Goal: Transaction & Acquisition: Book appointment/travel/reservation

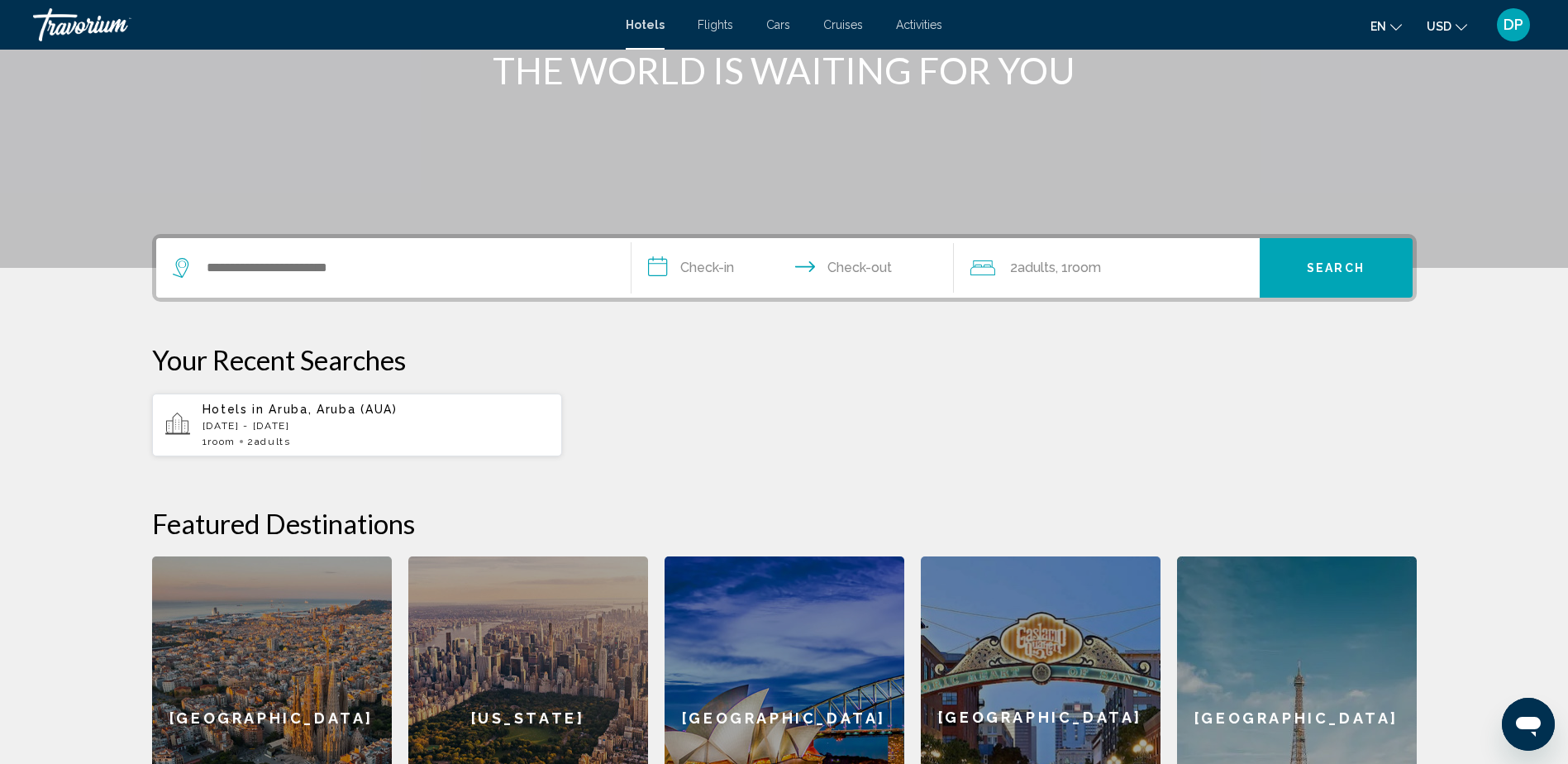
scroll to position [174, 0]
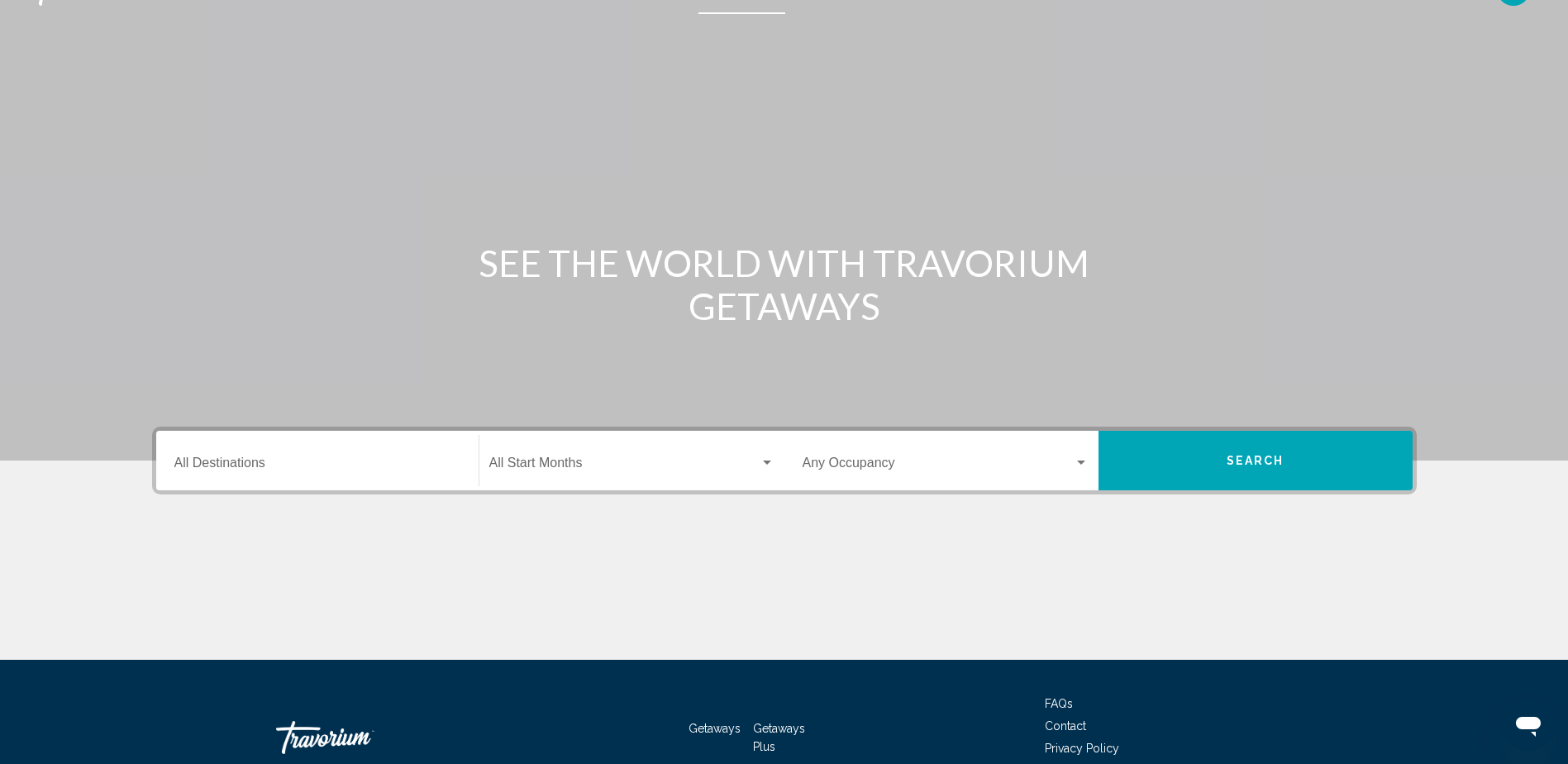
scroll to position [134, 0]
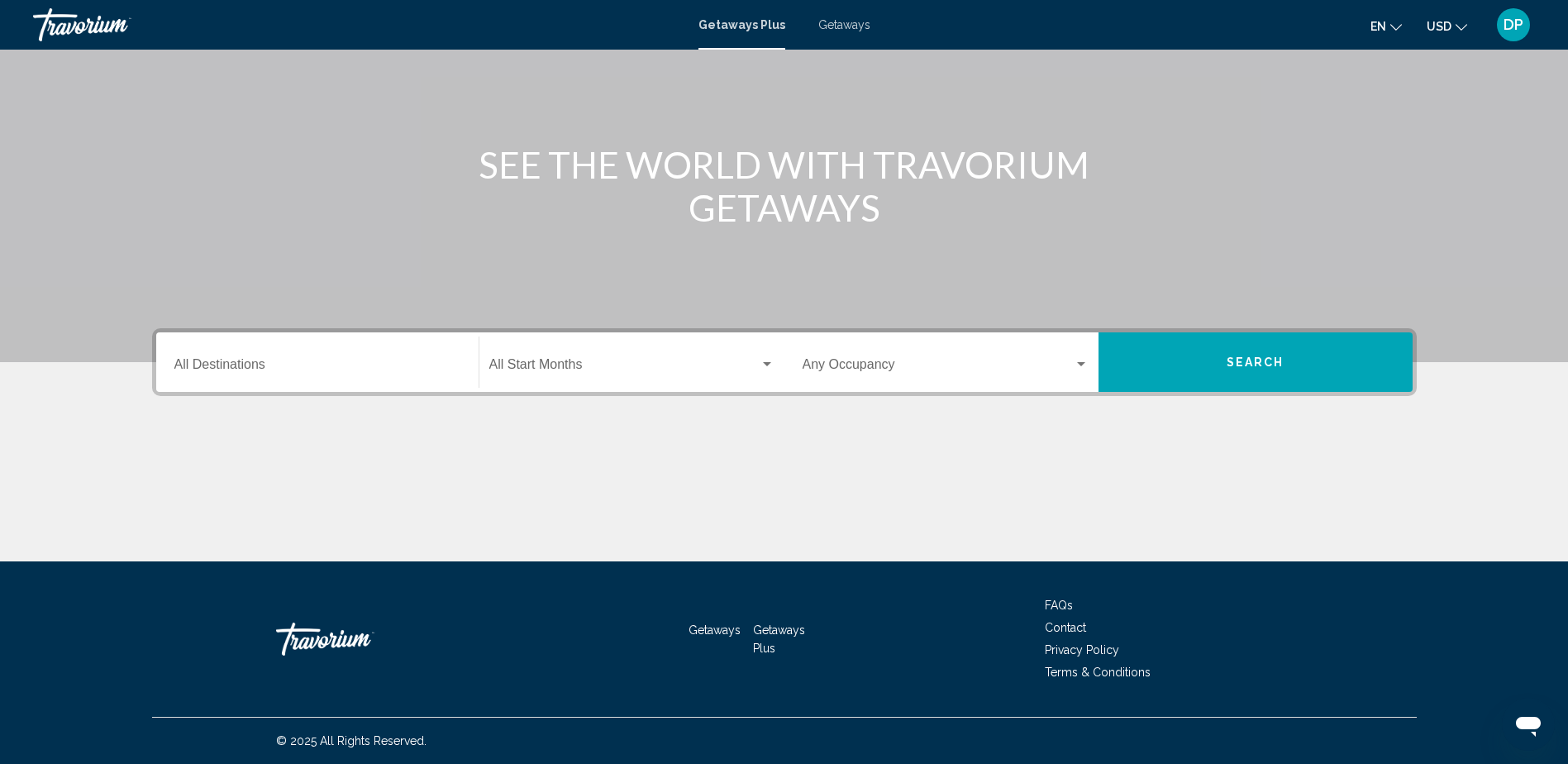
click at [376, 351] on div "Destination All Destinations" at bounding box center [317, 362] width 286 height 52
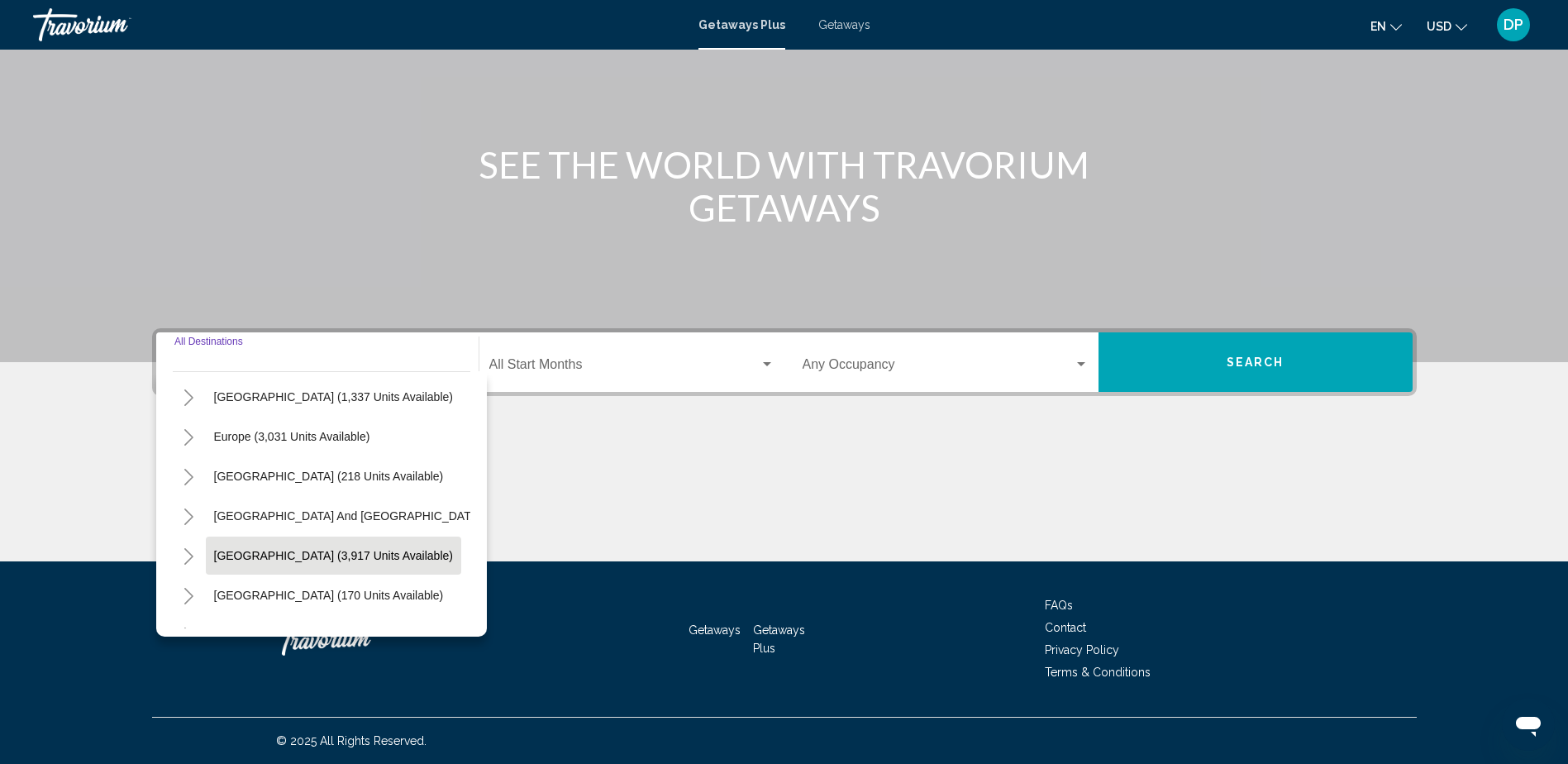
scroll to position [165, 0]
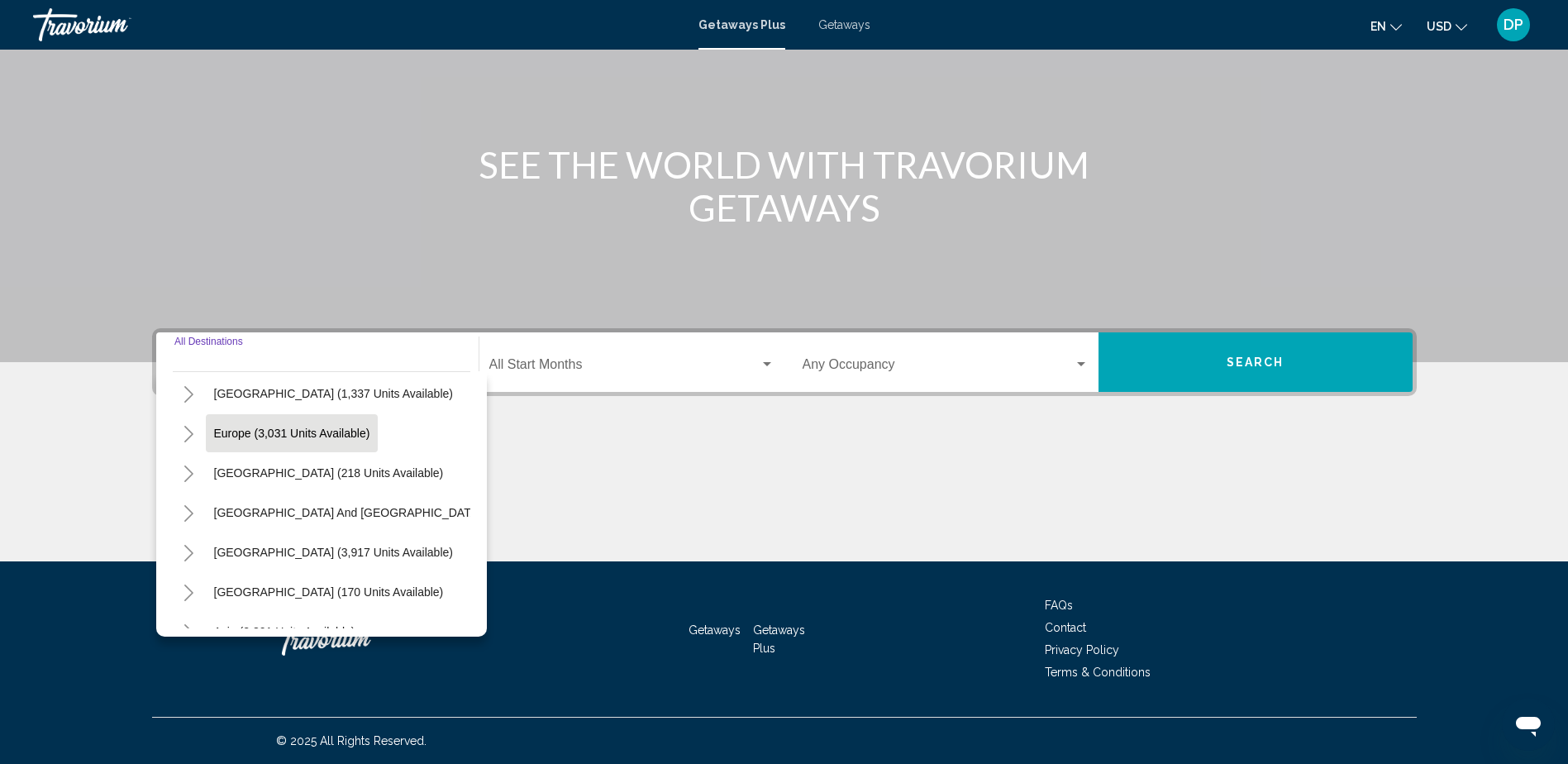
click at [351, 446] on button "Europe (3,031 units available)" at bounding box center [292, 433] width 173 height 38
type input "**********"
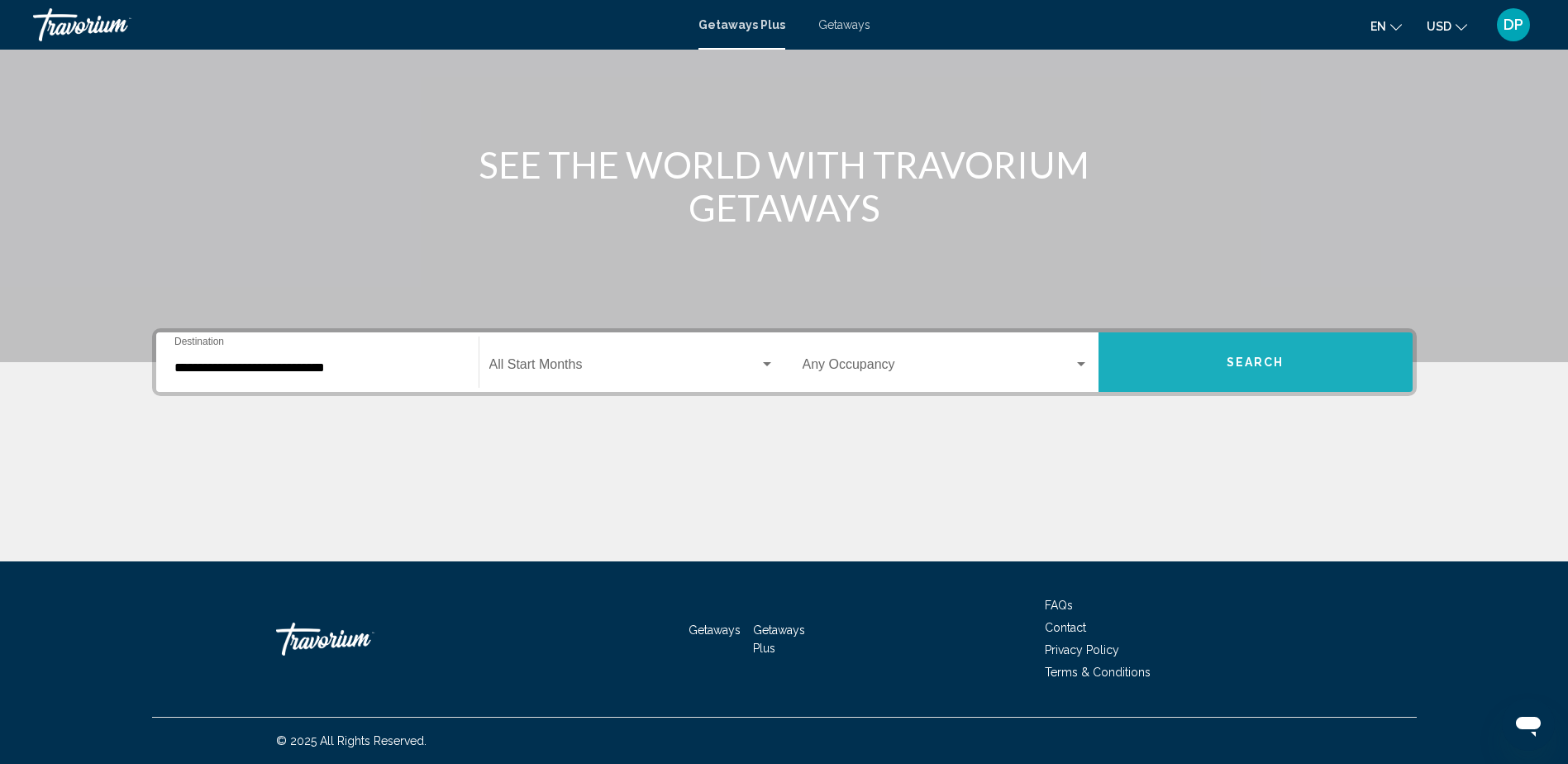
click at [1223, 360] on button "Search" at bounding box center [1255, 362] width 314 height 60
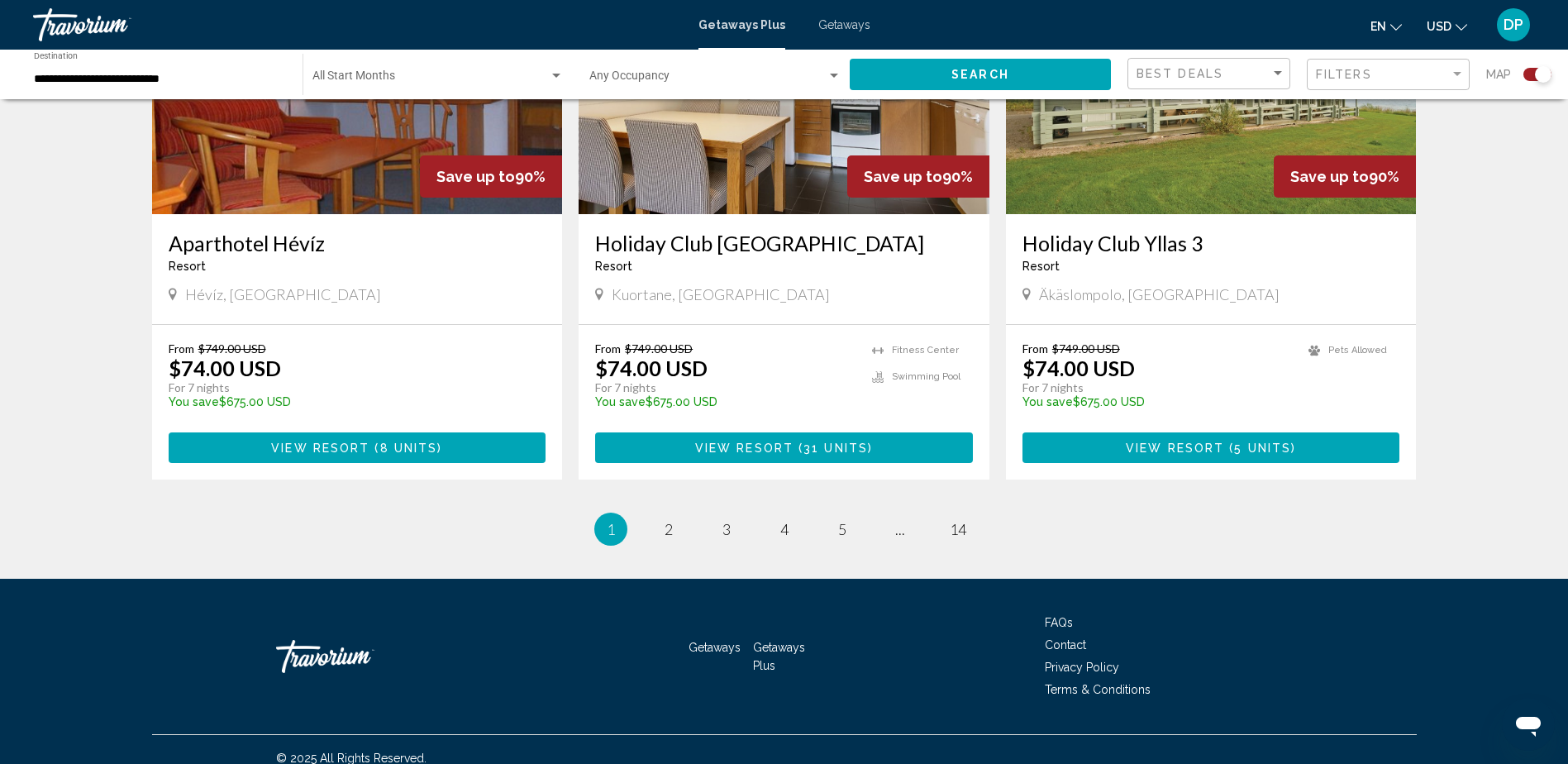
scroll to position [2443, 0]
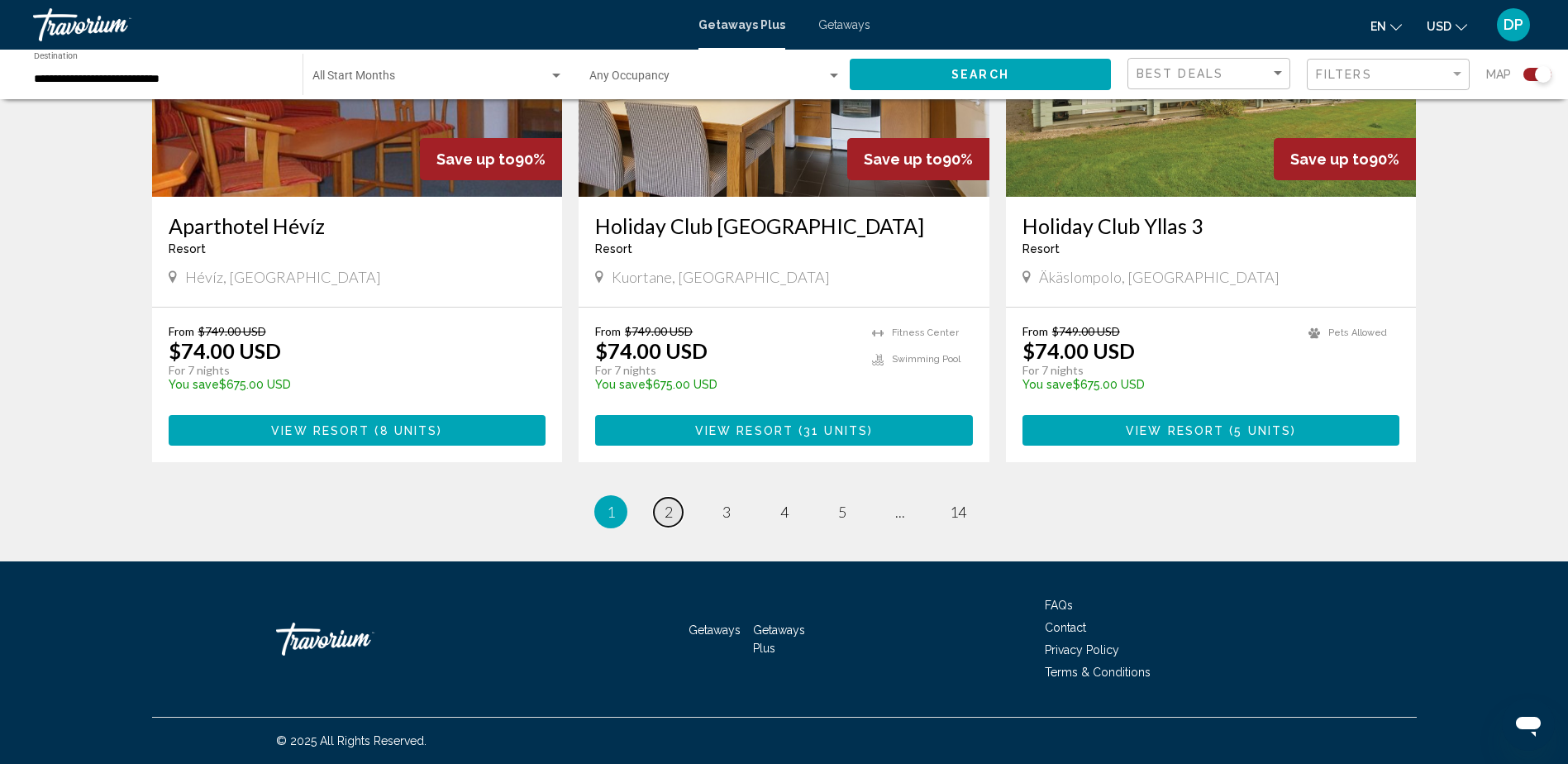
click at [659, 519] on link "page 2" at bounding box center [669, 512] width 29 height 29
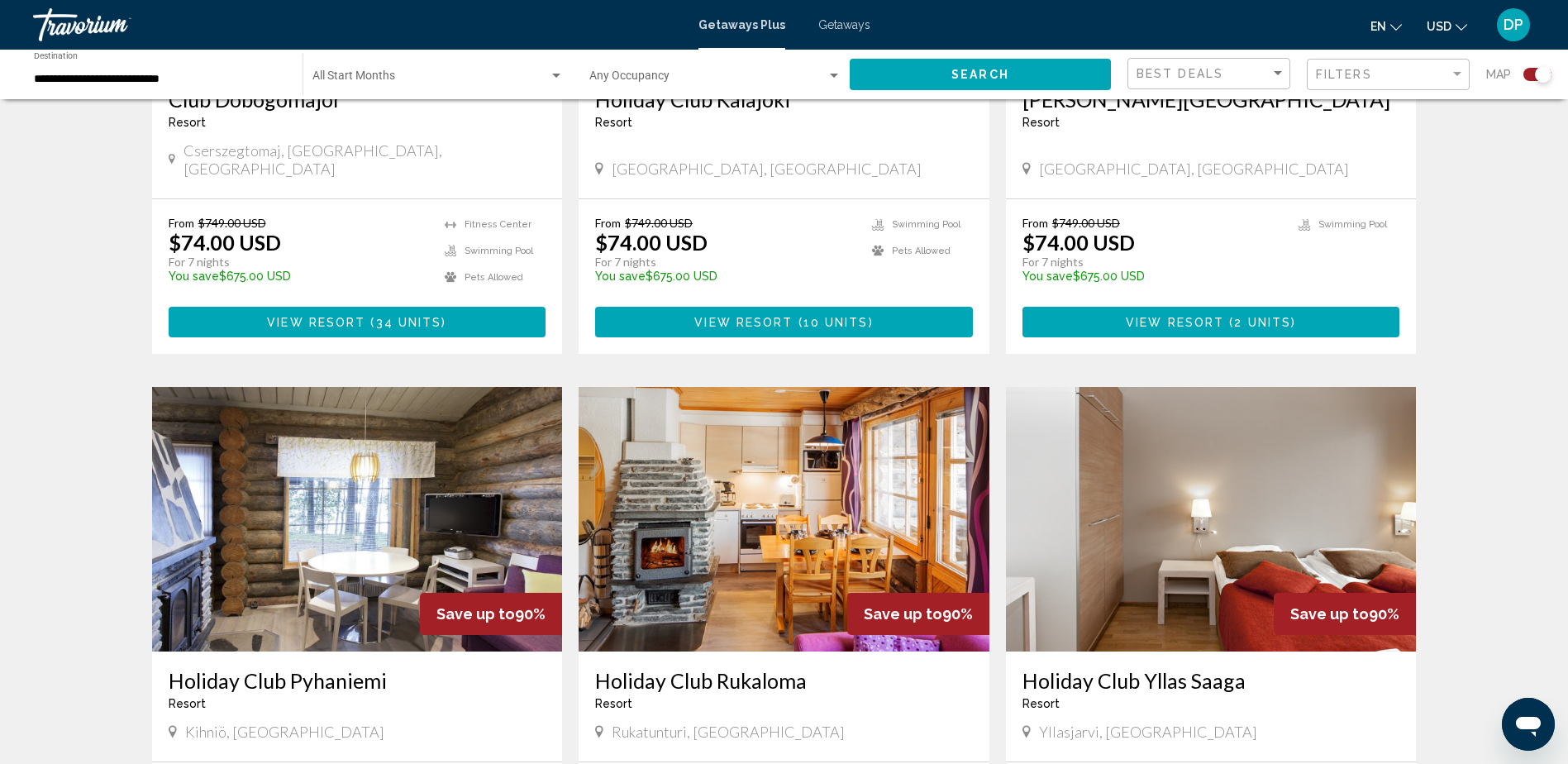
scroll to position [1240, 0]
